Goal: Task Accomplishment & Management: Manage account settings

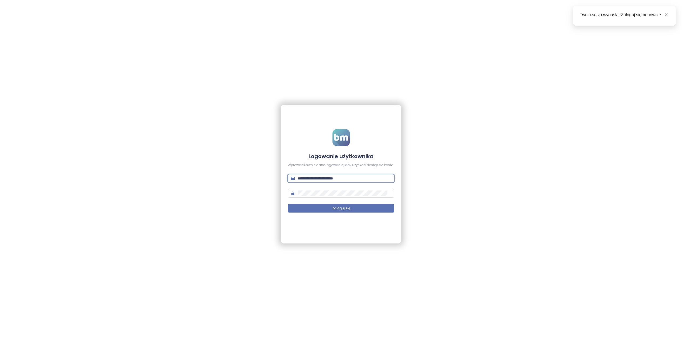
drag, startPoint x: 288, startPoint y: 178, endPoint x: 271, endPoint y: 178, distance: 17.1
click at [271, 178] on div "**********" at bounding box center [341, 174] width 682 height 348
type input "**********"
click at [346, 209] on span "Zaloguj się" at bounding box center [341, 208] width 18 height 5
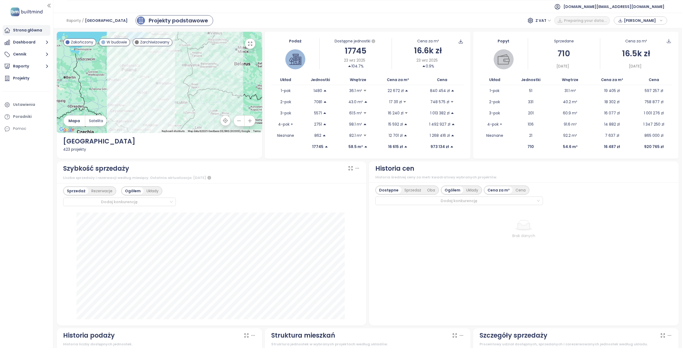
click at [16, 31] on div "Strona główna" at bounding box center [27, 30] width 29 height 7
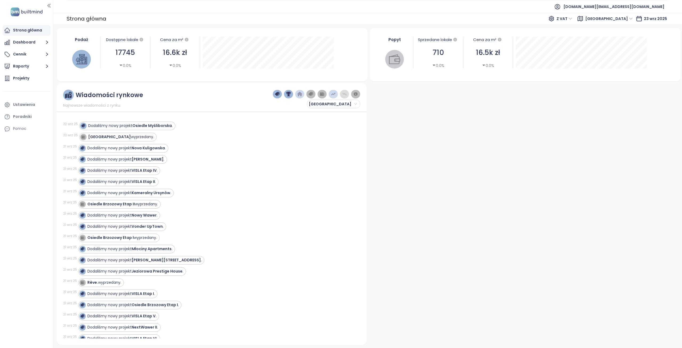
click at [631, 20] on span "[GEOGRAPHIC_DATA]" at bounding box center [608, 19] width 47 height 8
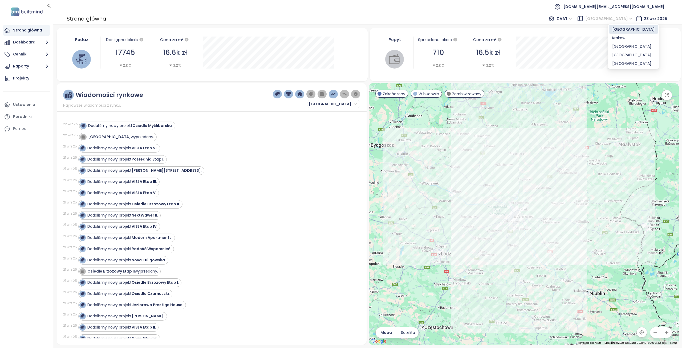
click at [632, 19] on span "[GEOGRAPHIC_DATA]" at bounding box center [608, 19] width 47 height 8
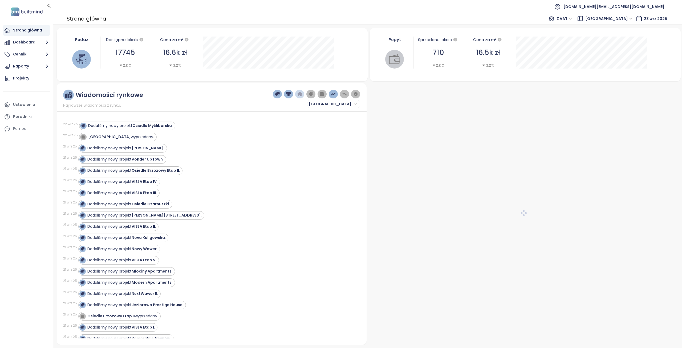
click at [631, 17] on span "[GEOGRAPHIC_DATA]" at bounding box center [608, 19] width 47 height 8
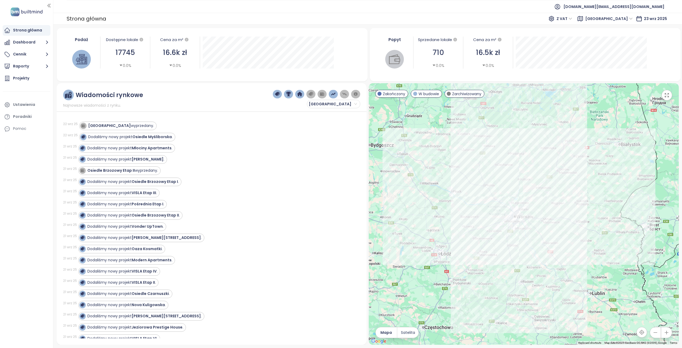
click at [539, 2] on ul "[DOMAIN_NAME][EMAIL_ADDRESS][DOMAIN_NAME]" at bounding box center [368, 6] width 602 height 13
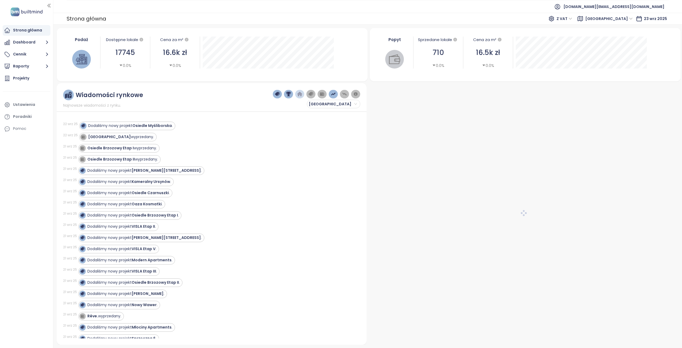
click at [632, 18] on span "[GEOGRAPHIC_DATA]" at bounding box center [608, 19] width 47 height 8
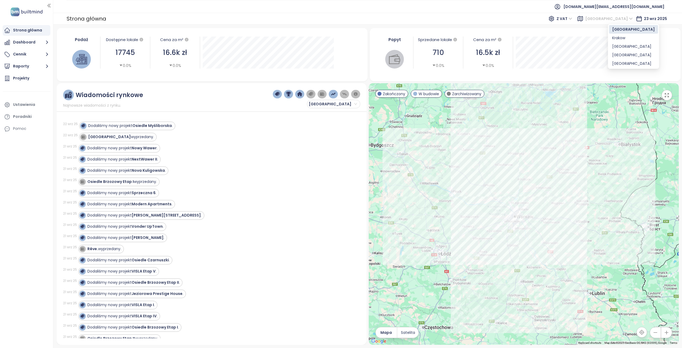
click at [633, 18] on span "[GEOGRAPHIC_DATA]" at bounding box center [608, 19] width 47 height 8
click at [635, 2] on span "[DOMAIN_NAME][EMAIL_ADDRESS][DOMAIN_NAME]" at bounding box center [614, 6] width 101 height 13
click at [628, 23] on span "Wyloguj się" at bounding box center [627, 21] width 21 height 5
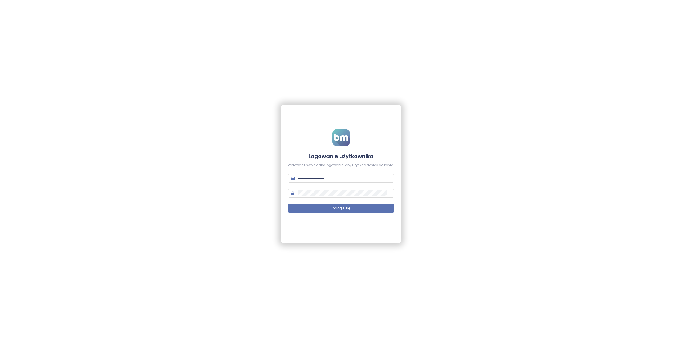
type input "**********"
click at [349, 209] on span "Zaloguj się" at bounding box center [341, 208] width 18 height 5
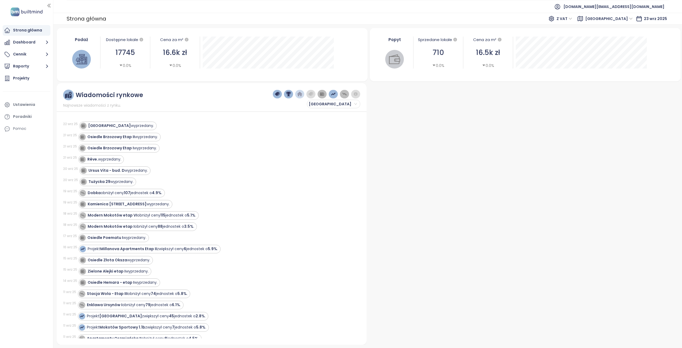
click at [631, 19] on span "[GEOGRAPHIC_DATA]" at bounding box center [608, 19] width 47 height 8
